Goal: Check status: Check status

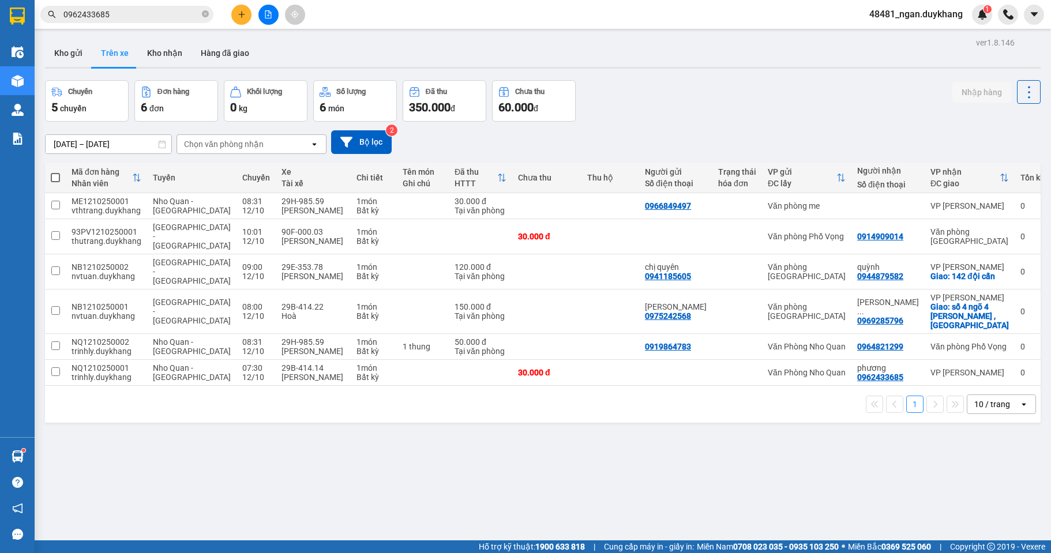
click at [118, 144] on input "[DATE] – [DATE]" at bounding box center [109, 144] width 126 height 18
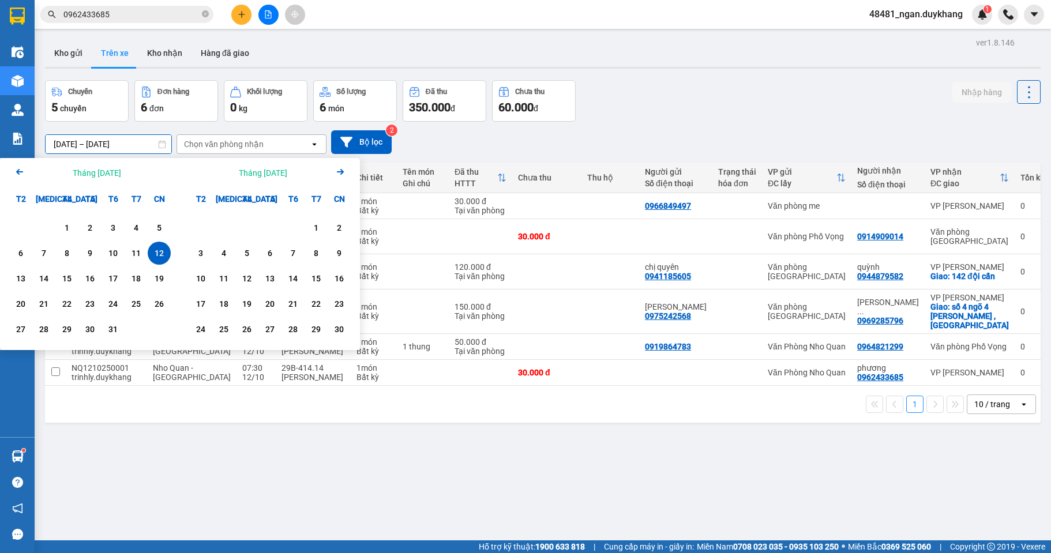
click at [163, 258] on div "12" at bounding box center [159, 253] width 16 height 14
click at [162, 258] on div "12" at bounding box center [159, 253] width 16 height 14
type input "[DATE] – [DATE]"
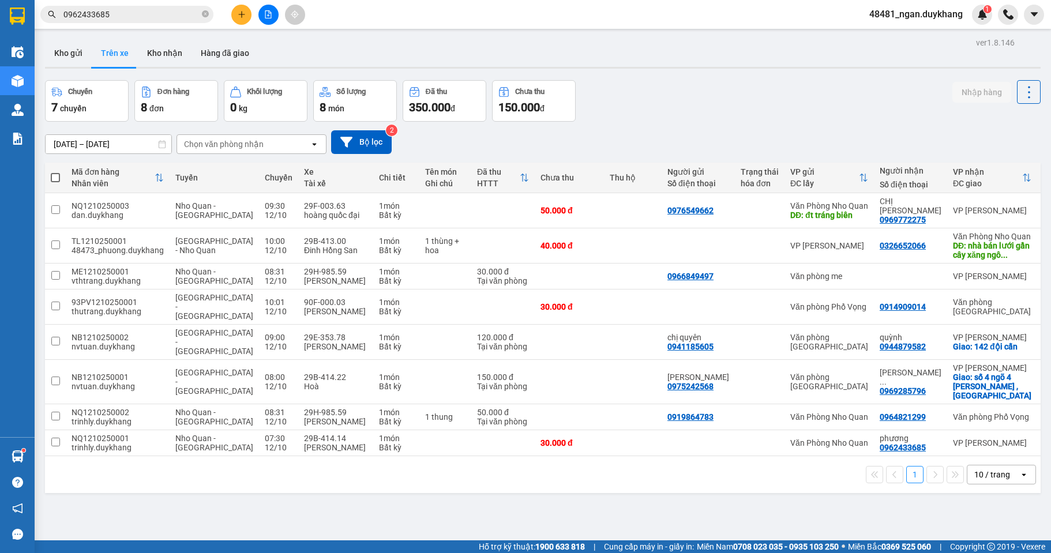
click at [674, 111] on div "Chuyến 7 chuyến Đơn hàng 8 đơn Khối lượng 0 kg Số lượng 8 món Đã thu 350.000 đ …" at bounding box center [542, 101] width 995 height 42
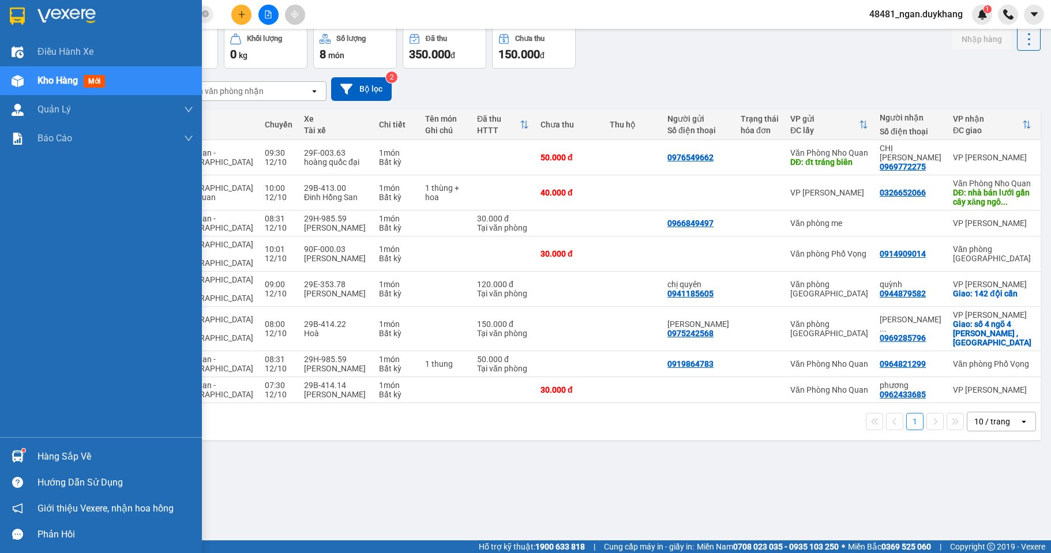
click at [18, 456] on img at bounding box center [18, 456] width 12 height 12
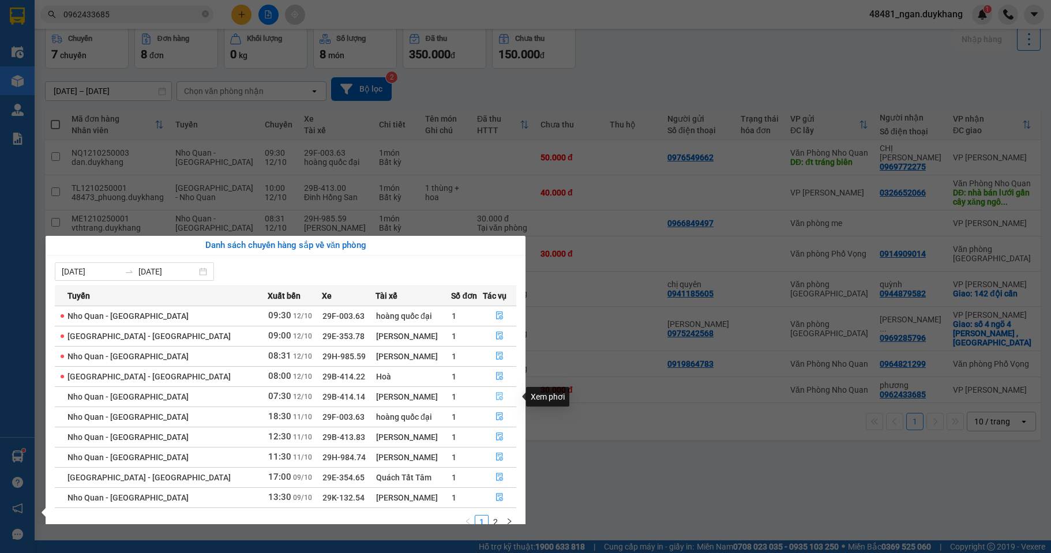
click at [499, 397] on icon "file-done" at bounding box center [499, 396] width 8 height 8
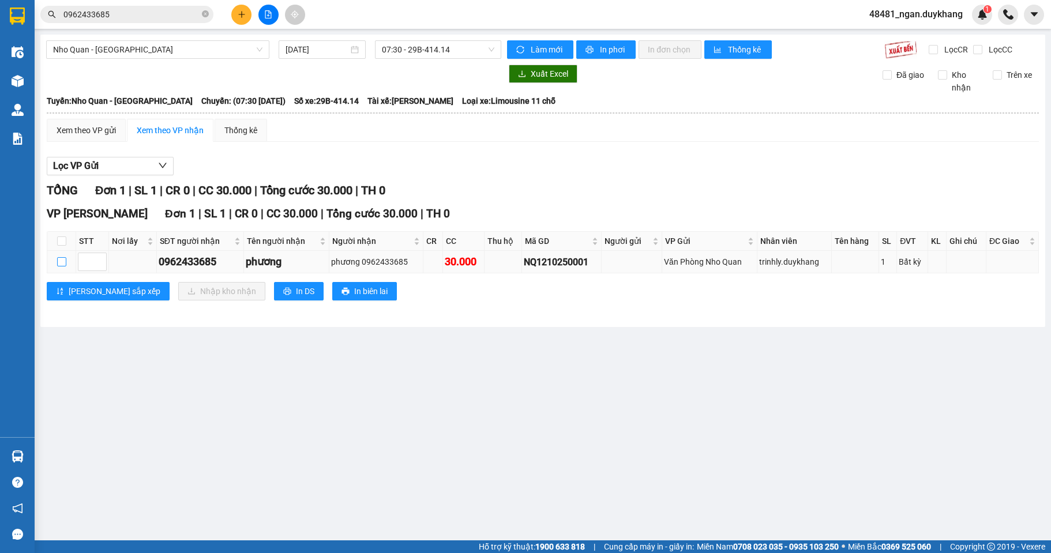
click at [62, 258] on input "checkbox" at bounding box center [61, 261] width 9 height 9
checkbox input "true"
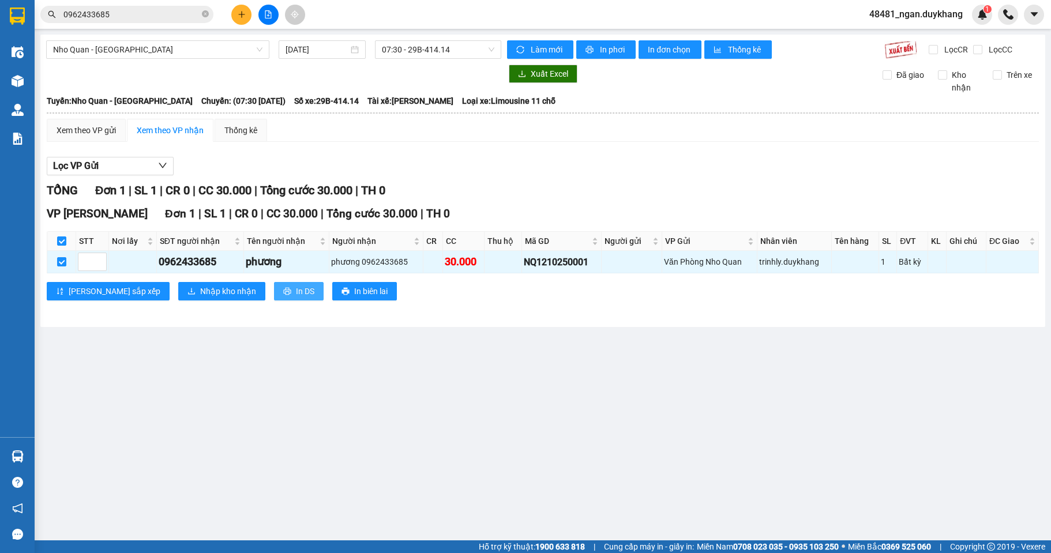
click at [296, 295] on span "In DS" at bounding box center [305, 291] width 18 height 13
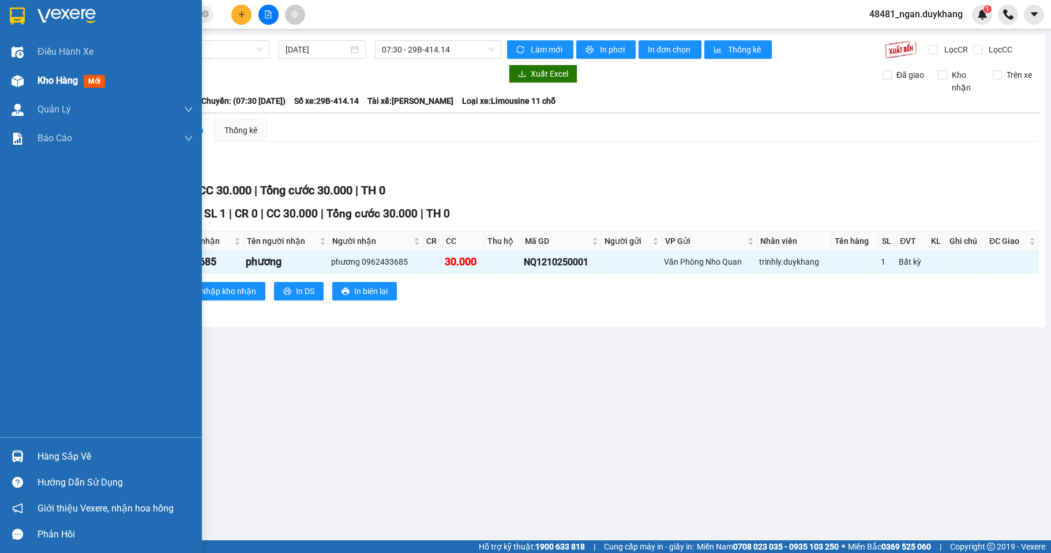
click at [36, 89] on div "Kho hàng mới" at bounding box center [101, 80] width 202 height 29
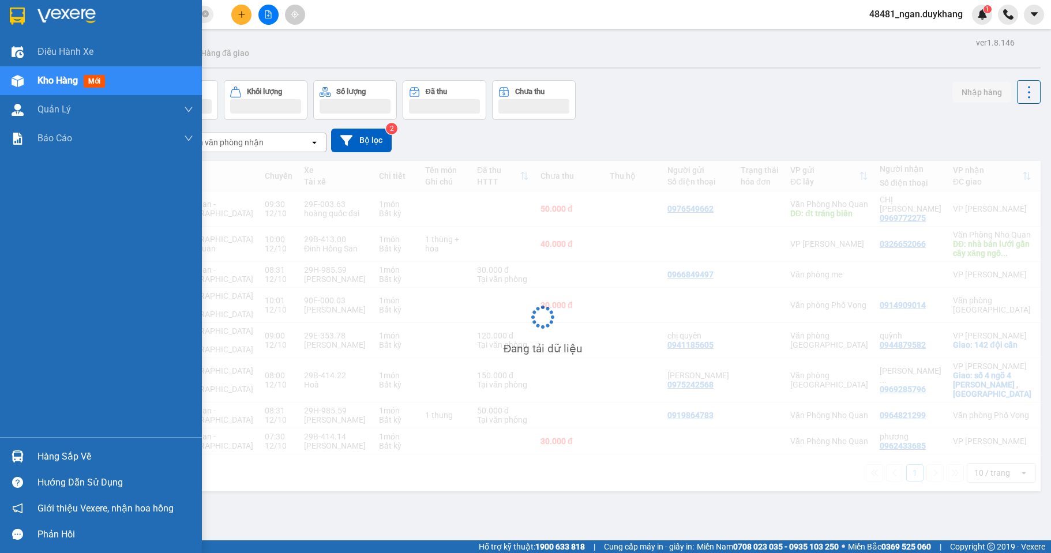
click at [30, 451] on div "Hàng sắp về" at bounding box center [101, 456] width 202 height 26
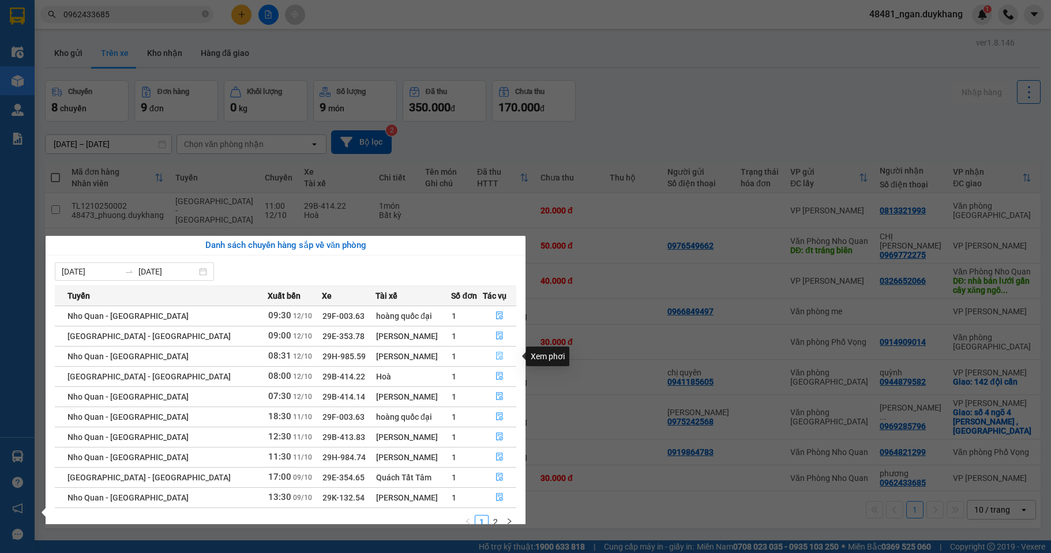
click at [497, 352] on icon "file-done" at bounding box center [499, 356] width 8 height 8
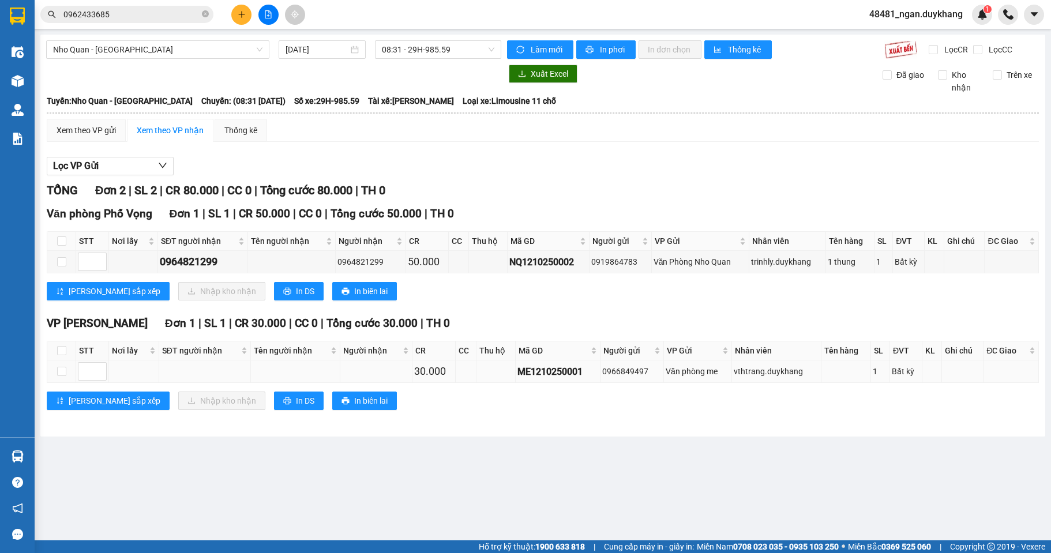
drag, startPoint x: 653, startPoint y: 371, endPoint x: 614, endPoint y: 369, distance: 39.3
click at [580, 370] on tr "30.000 ME1210250001 0966849497 Văn phòng me vthtrang.duykhang 1 Bất kỳ" at bounding box center [542, 371] width 991 height 22
copy tr "0966849497"
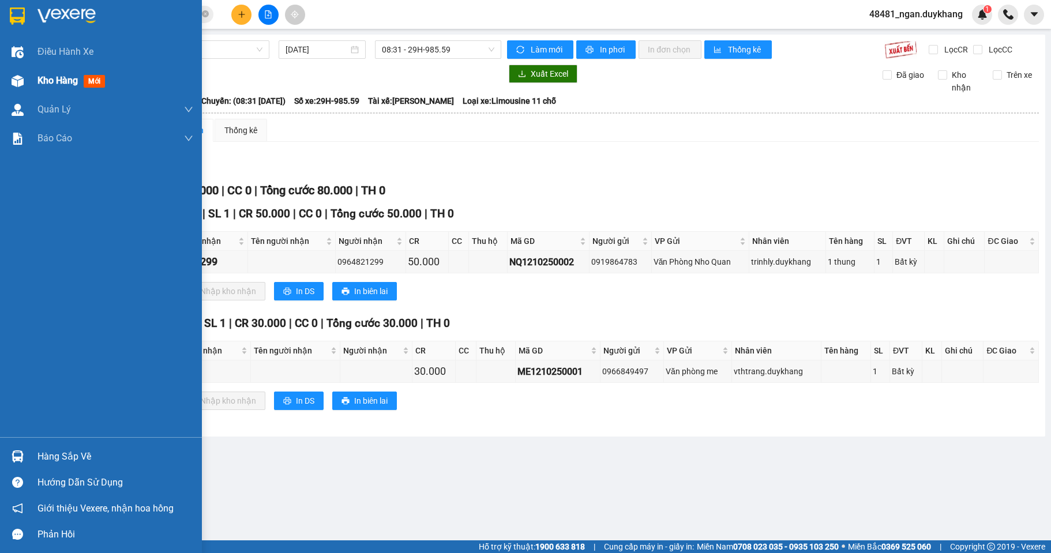
click at [17, 72] on div at bounding box center [17, 81] width 20 height 20
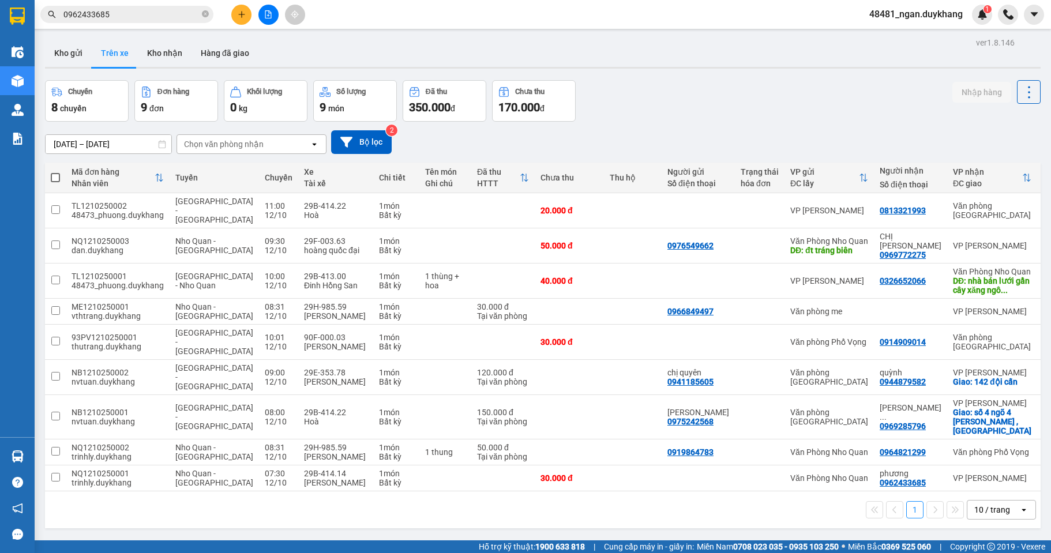
click at [96, 140] on input "[DATE] – [DATE]" at bounding box center [109, 144] width 126 height 18
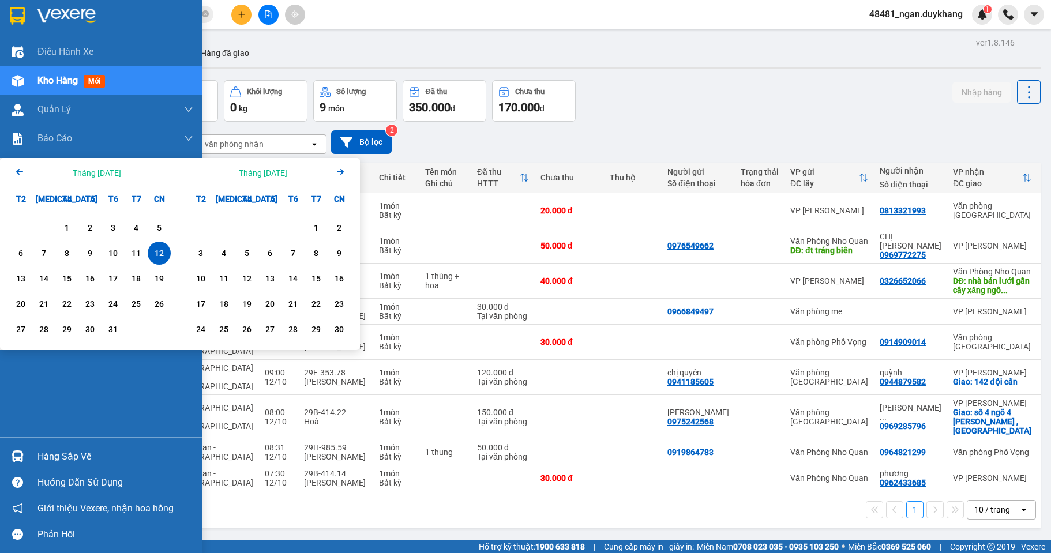
click at [44, 450] on div "Hàng sắp về" at bounding box center [115, 456] width 156 height 17
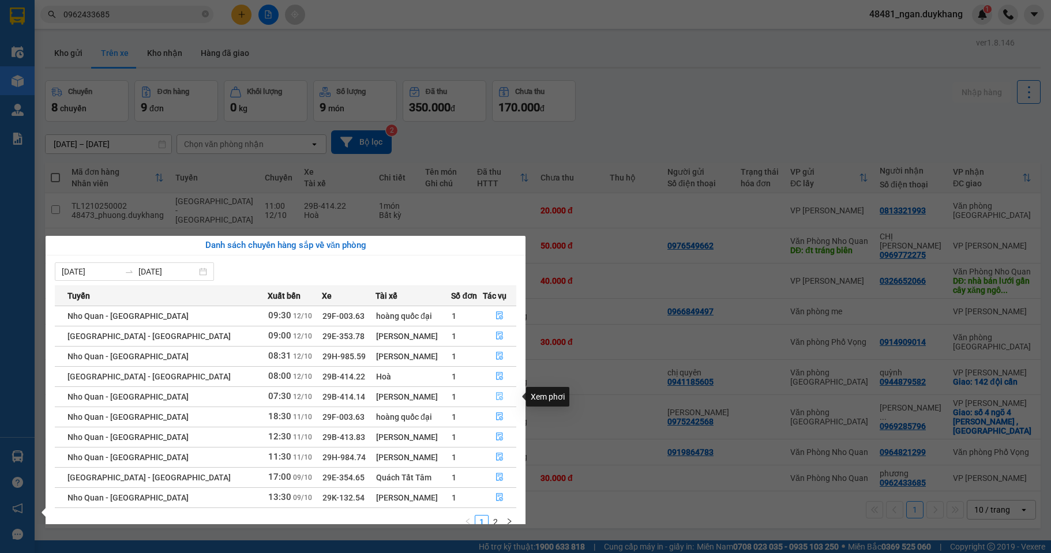
click at [497, 392] on button "button" at bounding box center [499, 396] width 32 height 18
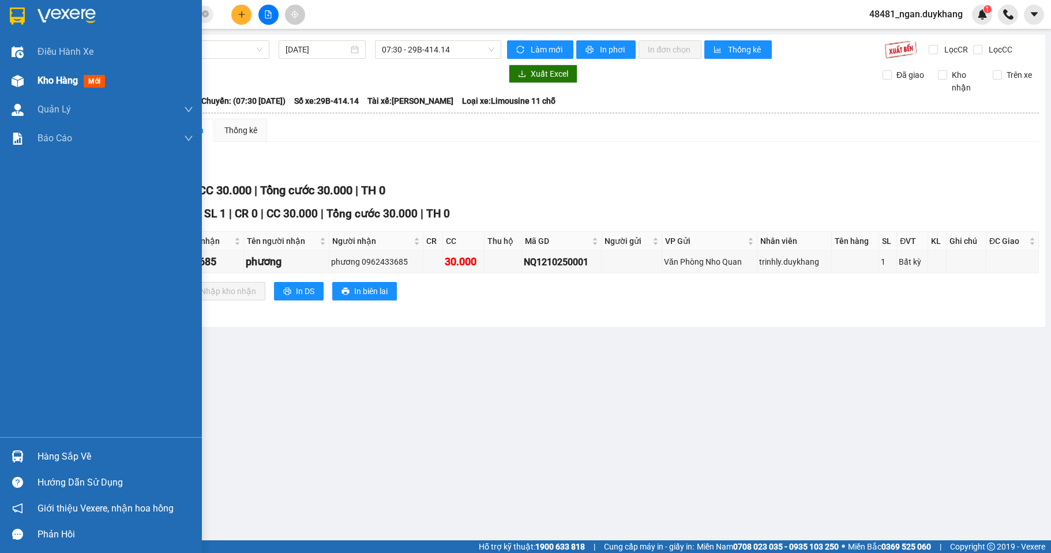
click at [28, 82] on div "Kho hàng mới" at bounding box center [101, 80] width 202 height 29
